Goal: Transaction & Acquisition: Subscribe to service/newsletter

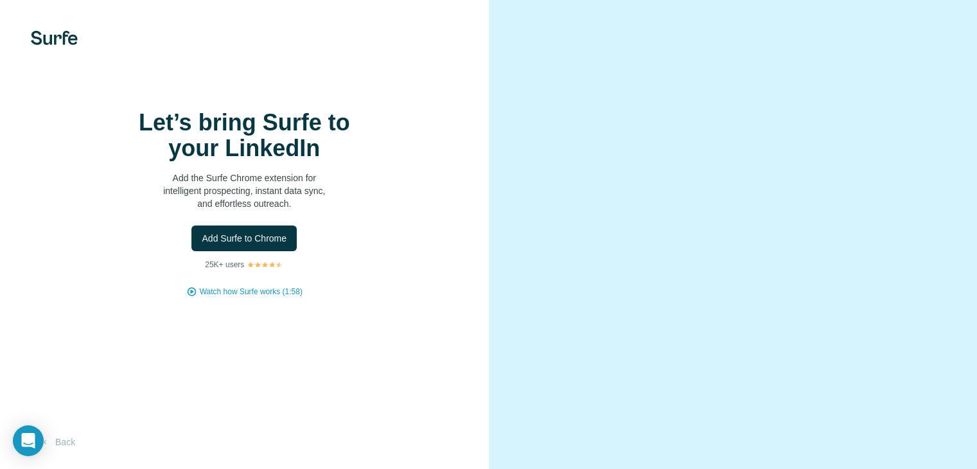
click at [234, 245] on span "Add Surfe to Chrome" at bounding box center [244, 238] width 85 height 13
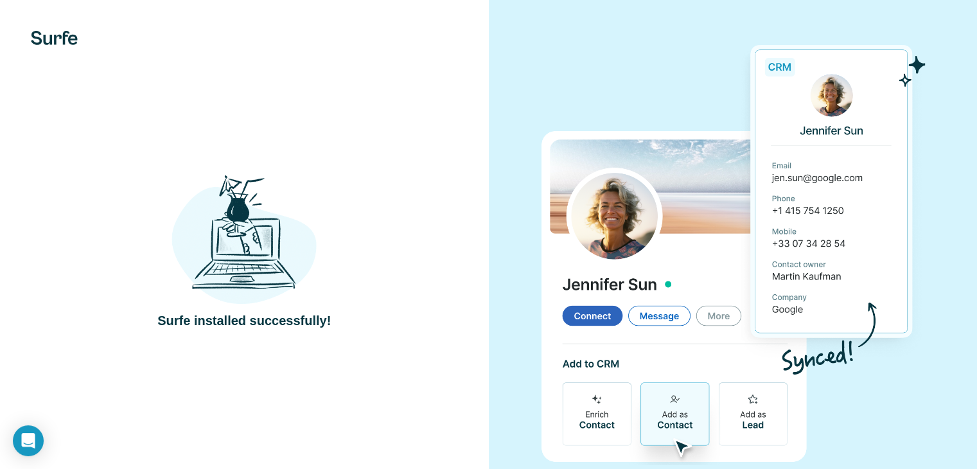
click at [513, 100] on div at bounding box center [733, 250] width 489 height 501
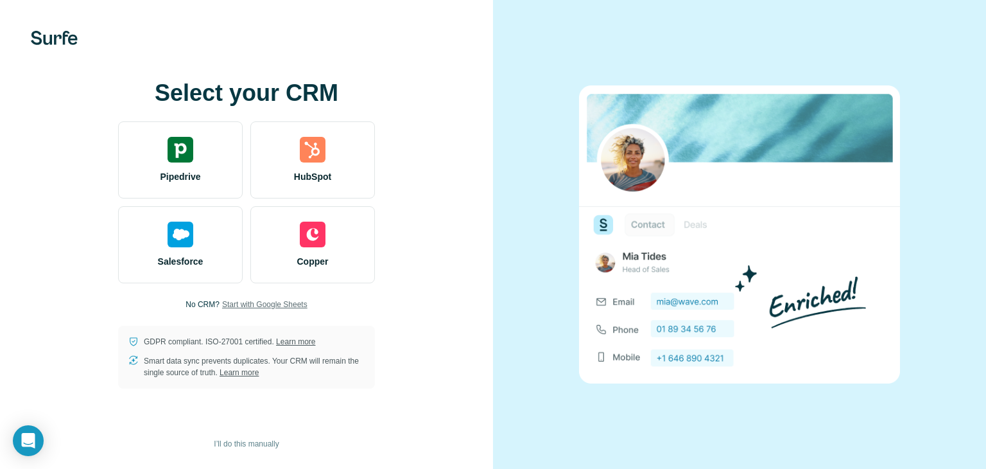
click at [241, 306] on span "Start with Google Sheets" at bounding box center [264, 305] width 85 height 12
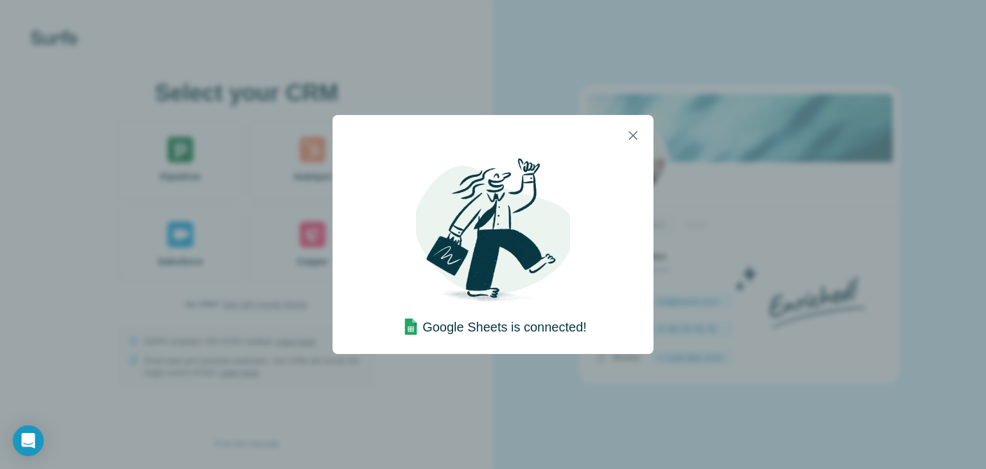
click at [514, 197] on img at bounding box center [493, 233] width 154 height 154
